Goal: Find contact information: Find contact information

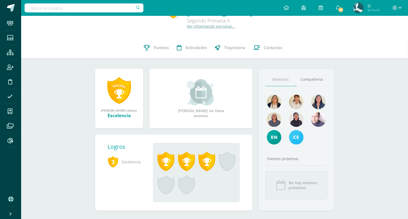
click at [202, 25] on link "Ver información personal..." at bounding box center [211, 26] width 48 height 5
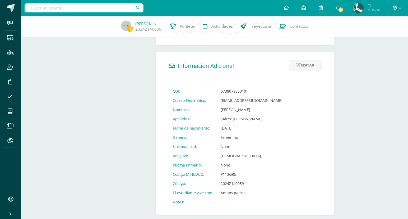
scroll to position [164, 0]
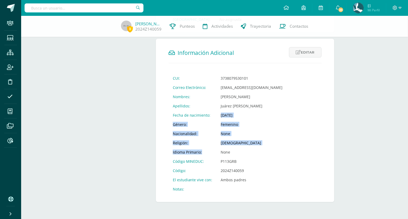
drag, startPoint x: 206, startPoint y: 150, endPoint x: 210, endPoint y: 115, distance: 35.8
click at [210, 115] on tbody "CUI: 3738079530101 Correo Electrónico: [EMAIL_ADDRESS][DOMAIN_NAME] Nombres: [P…" at bounding box center [227, 134] width 118 height 120
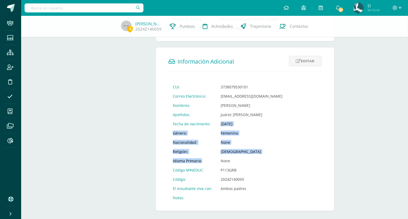
scroll to position [148, 0]
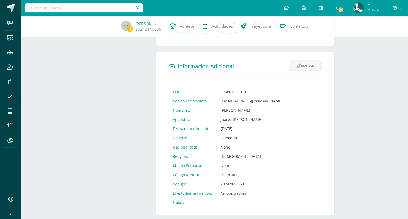
click at [108, 98] on div "Información Personal Asignaciones Tutores Información Medica Consultas Médicas …" at bounding box center [123, 60] width 61 height 324
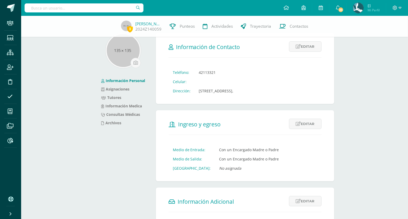
scroll to position [0, 0]
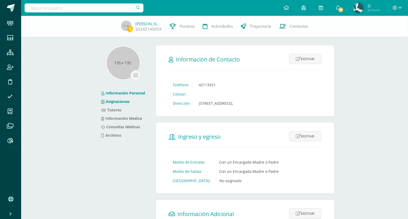
click at [128, 102] on link "Asignaciones" at bounding box center [115, 101] width 28 height 5
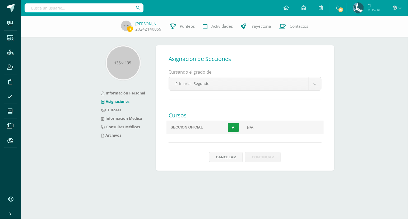
click at [116, 109] on link "Tutores" at bounding box center [111, 109] width 20 height 5
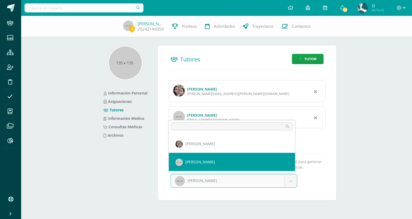
click at [261, 182] on body "Staff Estudiantes Estructura Inscripción Disciplina Asistencia Mis cursos Archi…" at bounding box center [206, 108] width 412 height 217
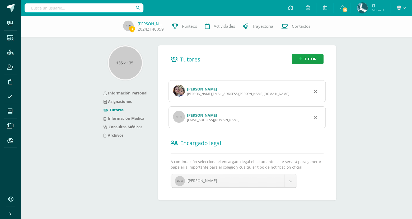
click at [209, 116] on link "[PERSON_NAME]" at bounding box center [202, 115] width 30 height 5
click at [9, 10] on span at bounding box center [11, 8] width 8 height 8
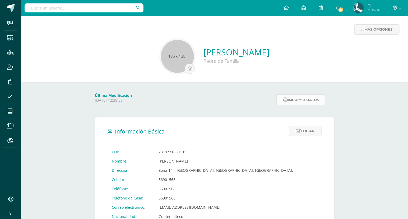
click at [305, 104] on button "Imprimir datos" at bounding box center [300, 99] width 49 height 11
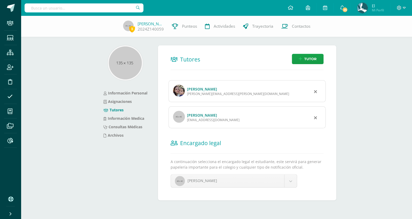
click at [217, 91] on link "[PERSON_NAME]" at bounding box center [202, 89] width 30 height 5
click at [216, 89] on link "[PERSON_NAME]" at bounding box center [202, 89] width 30 height 5
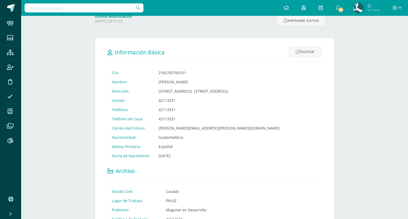
scroll to position [80, 0]
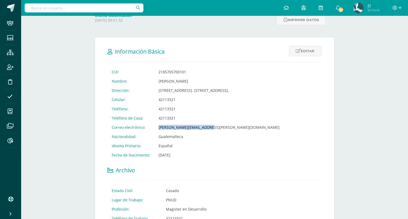
drag, startPoint x: 206, startPoint y: 127, endPoint x: 157, endPoint y: 127, distance: 48.8
click at [157, 127] on td "[PERSON_NAME][EMAIL_ADDRESS][PERSON_NAME][DOMAIN_NAME]" at bounding box center [218, 127] width 129 height 9
copy td "[PERSON_NAME][EMAIL_ADDRESS][PERSON_NAME][DOMAIN_NAME]"
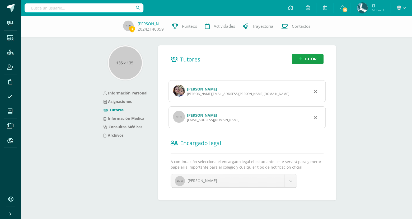
drag, startPoint x: 235, startPoint y: 113, endPoint x: 187, endPoint y: 117, distance: 48.4
click at [187, 117] on div "[PERSON_NAME] [EMAIL_ADDRESS][DOMAIN_NAME]" at bounding box center [246, 117] width 157 height 22
copy link "[PERSON_NAME]"
click at [70, 90] on div "3 [PERSON_NAME] 2024Z140059 Punteos Actividades Trayectoria Contactos Informaci…" at bounding box center [216, 116] width 391 height 201
click at [357, 108] on div "3 [PERSON_NAME] 2024Z140059 Punteos Actividades Trayectoria Contactos Informaci…" at bounding box center [216, 116] width 391 height 201
